Goal: Navigation & Orientation: Understand site structure

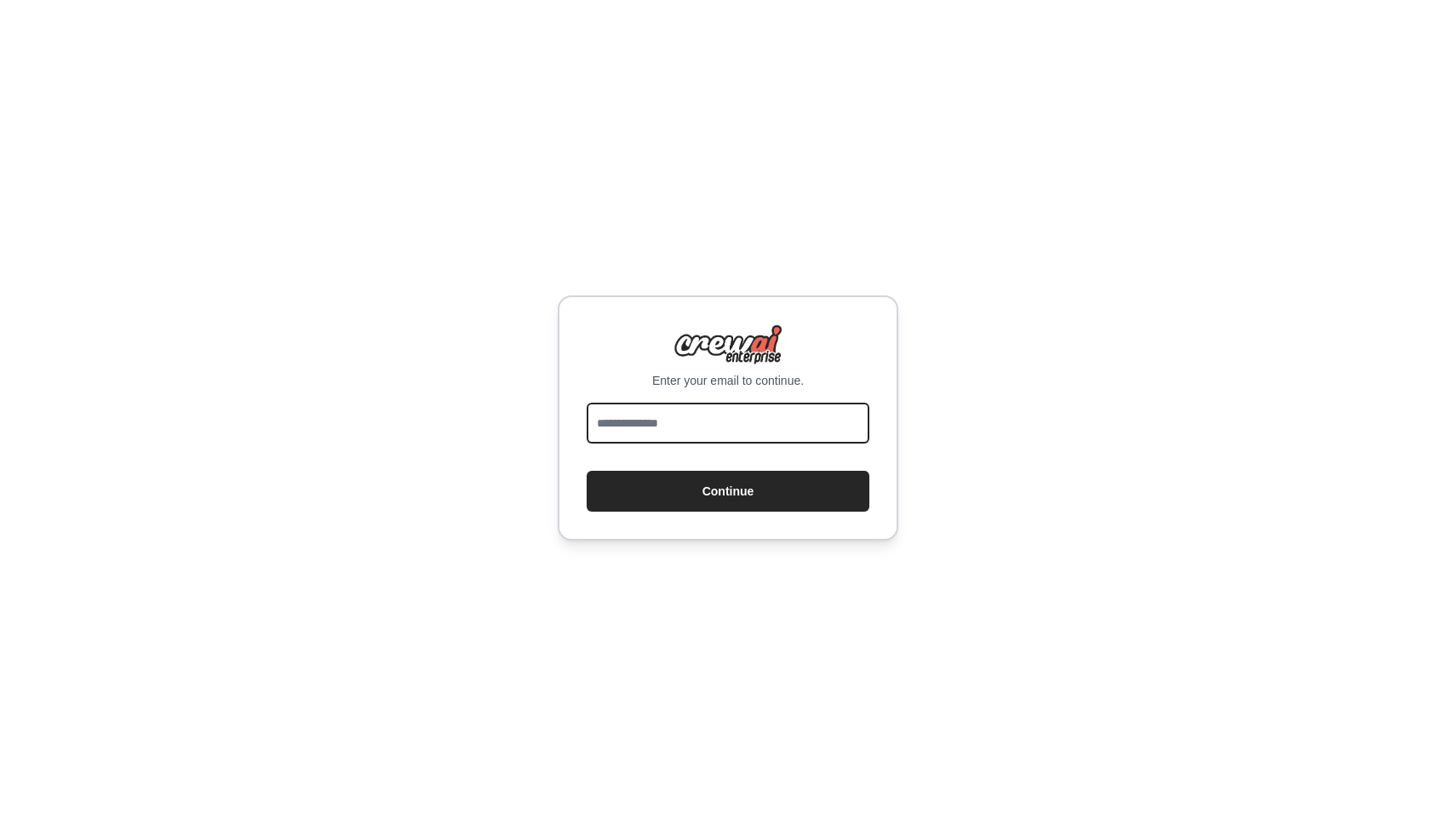
click at [674, 420] on input "email" at bounding box center [728, 423] width 282 height 41
type input "**********"
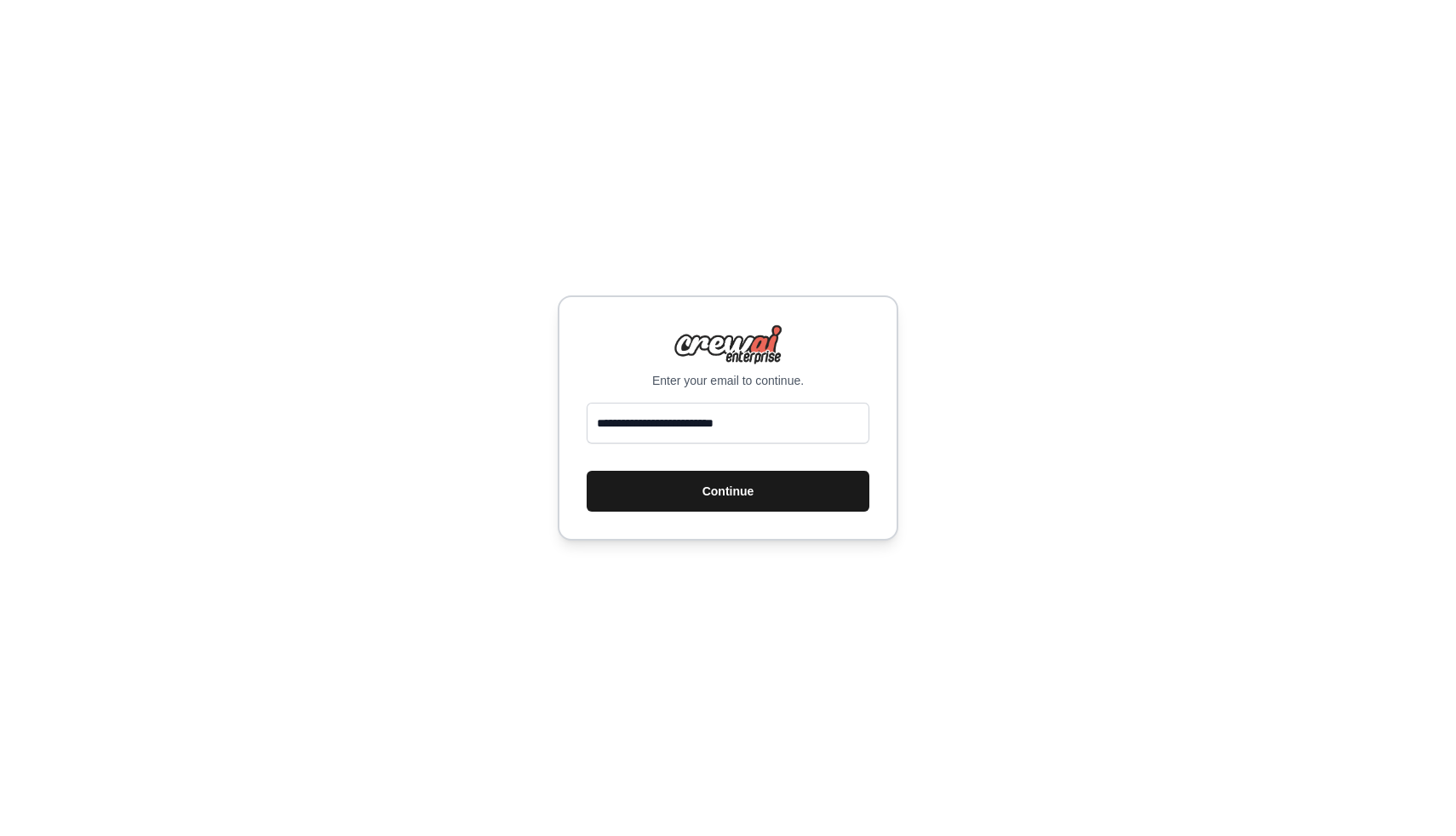
click at [698, 499] on button "Continue" at bounding box center [728, 491] width 282 height 41
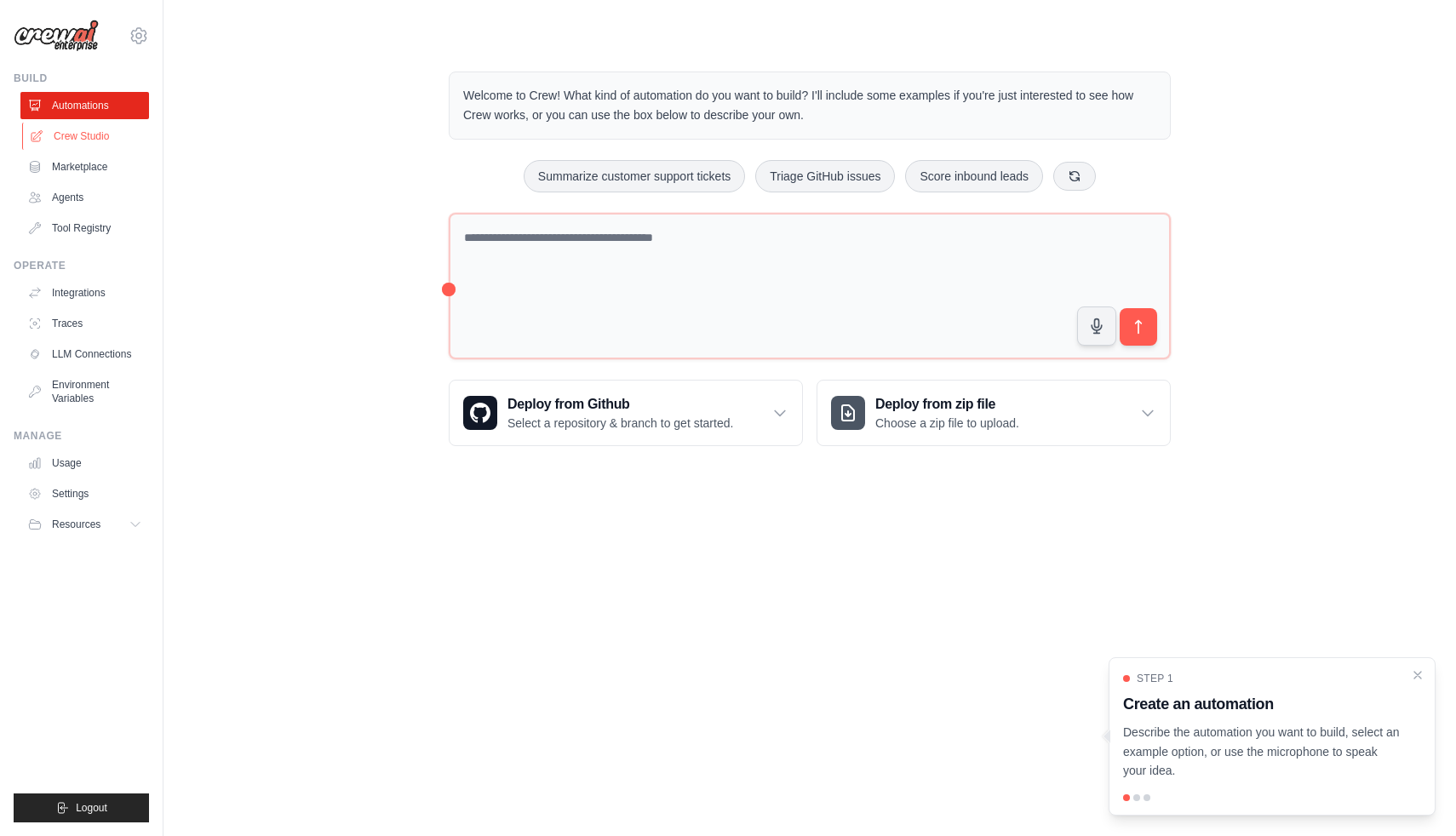
click at [102, 140] on link "Crew Studio" at bounding box center [87, 136] width 129 height 27
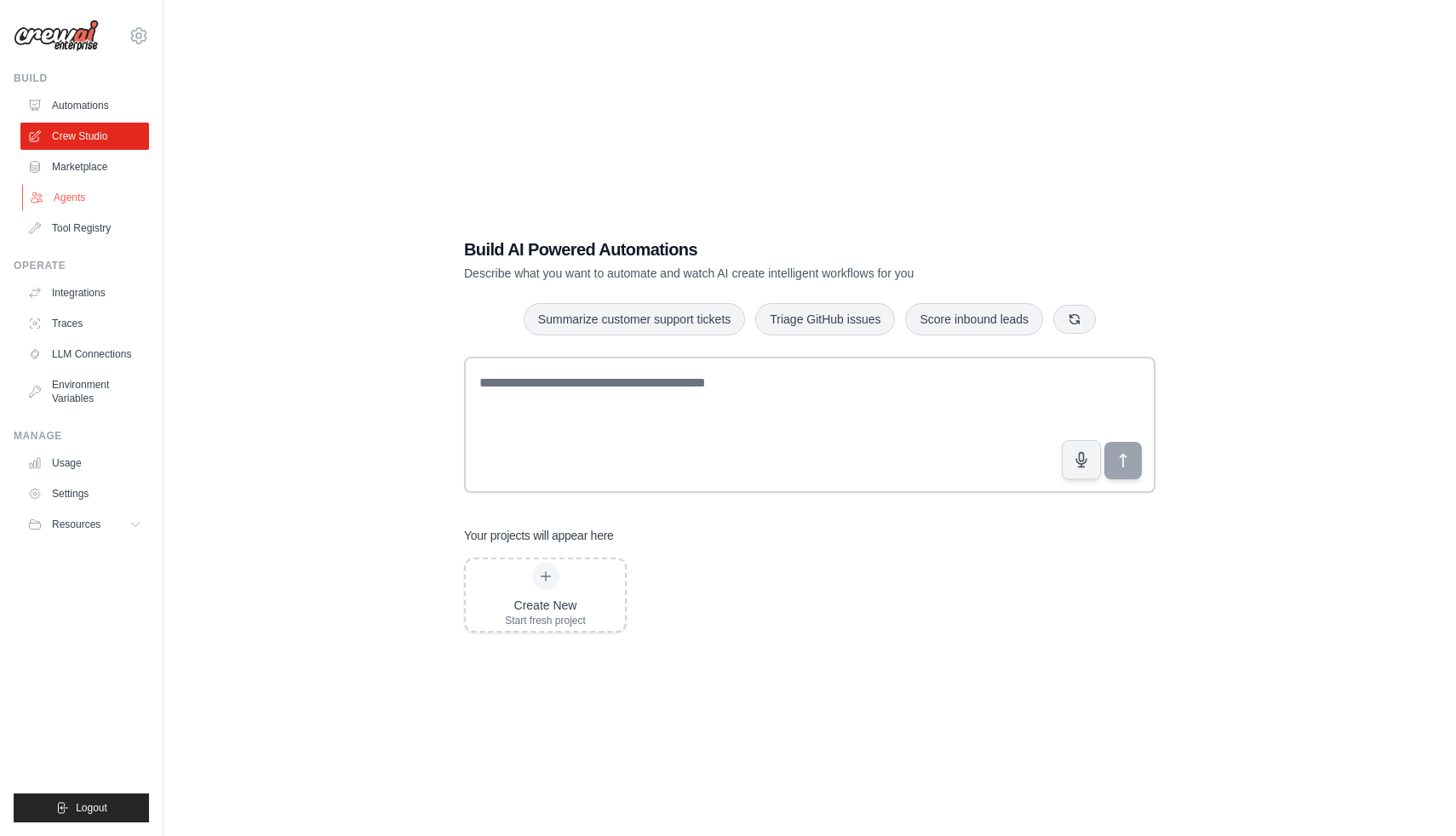
click at [63, 196] on link "Agents" at bounding box center [87, 197] width 129 height 27
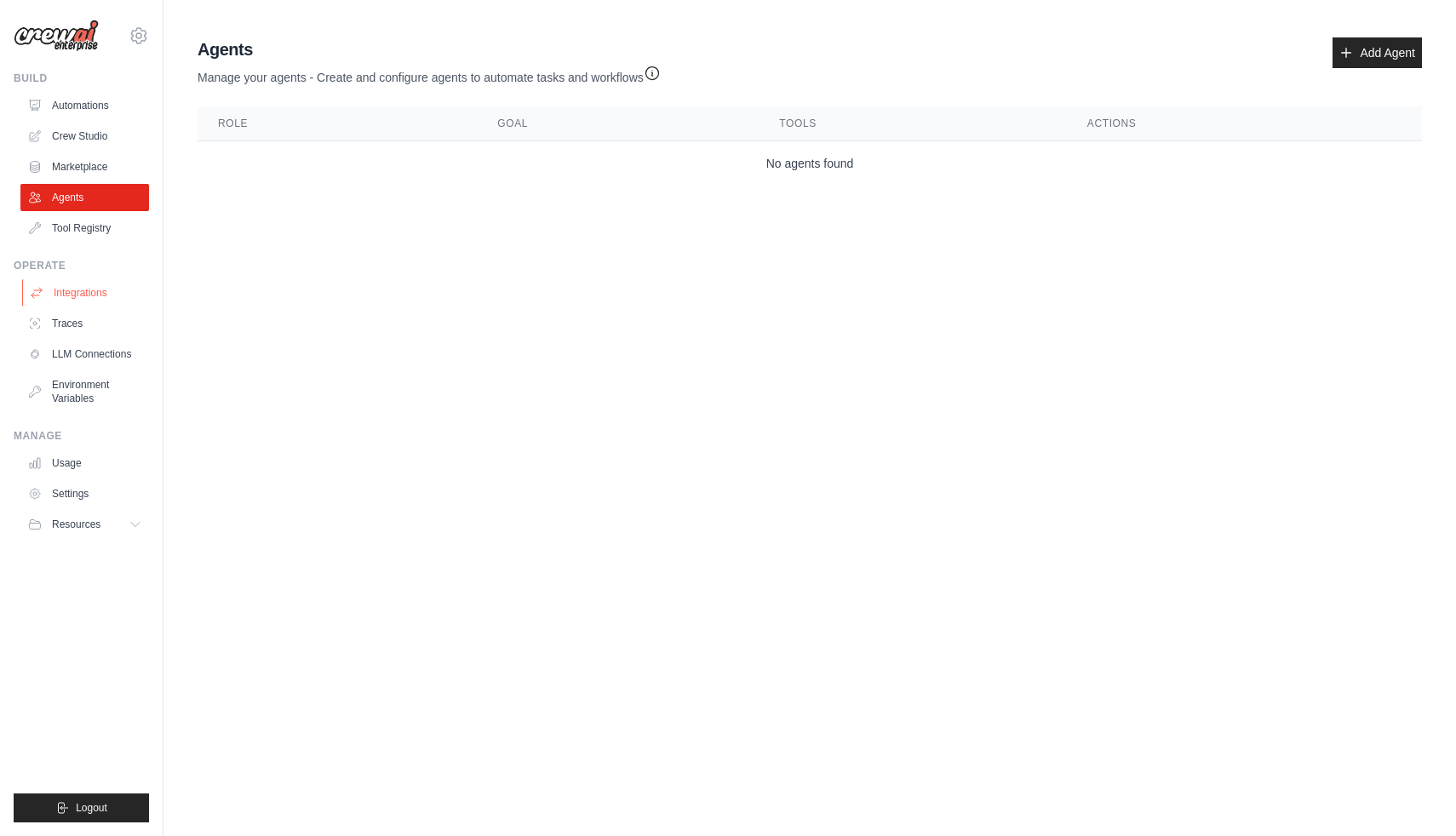
click at [84, 292] on link "Integrations" at bounding box center [87, 293] width 129 height 27
